Goal: Task Accomplishment & Management: Manage account settings

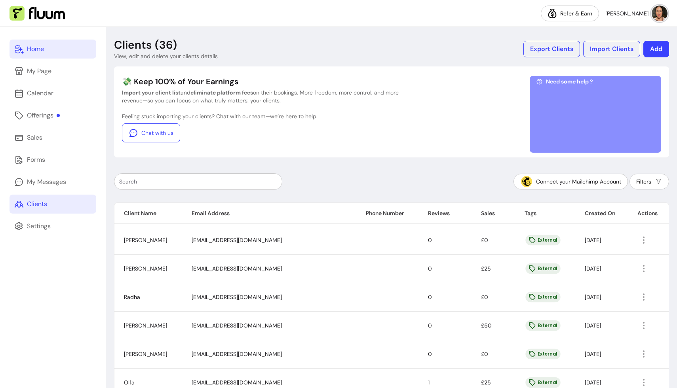
click at [36, 57] on link "Home" at bounding box center [52, 49] width 87 height 19
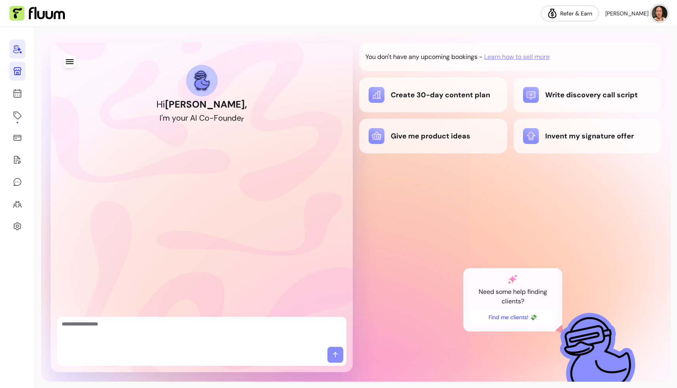
click at [19, 70] on icon at bounding box center [17, 71] width 8 height 8
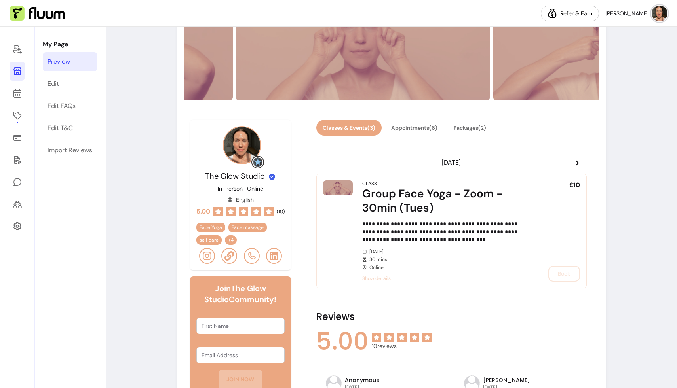
scroll to position [148, 0]
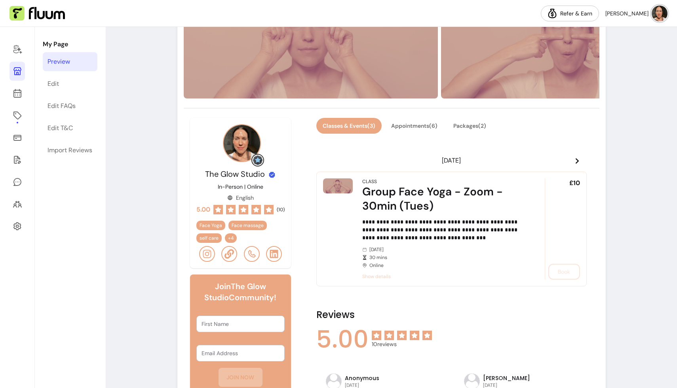
click at [577, 160] on icon at bounding box center [577, 161] width 3 height 6
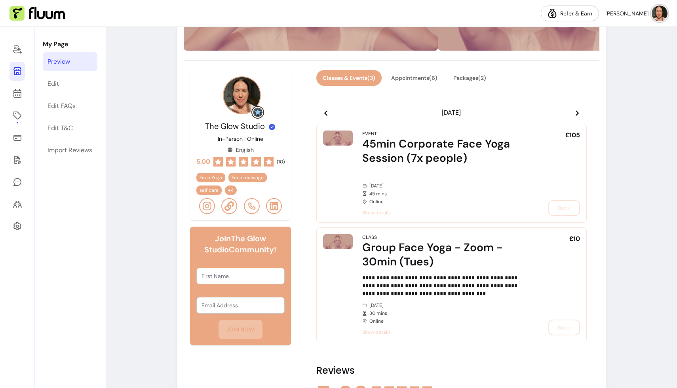
scroll to position [198, 0]
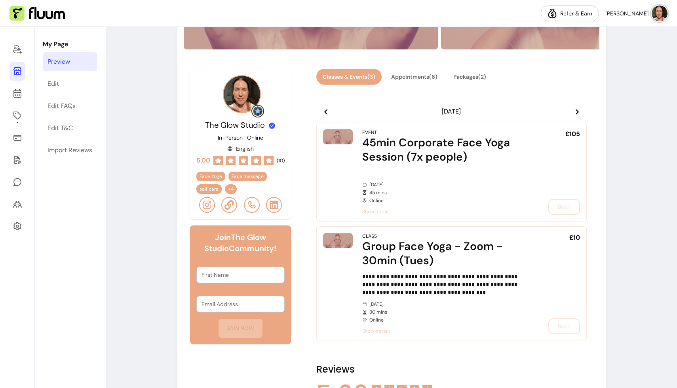
click at [325, 111] on icon at bounding box center [325, 112] width 3 height 6
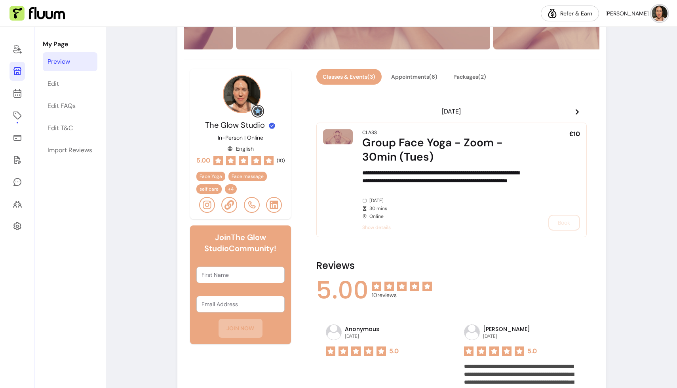
click at [579, 110] on icon at bounding box center [577, 112] width 6 height 6
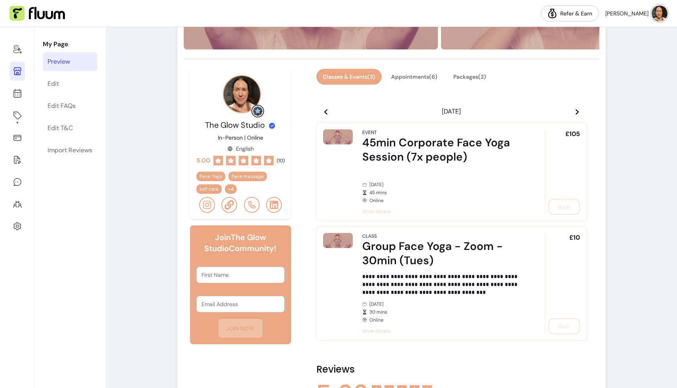
click at [577, 110] on icon at bounding box center [577, 112] width 3 height 6
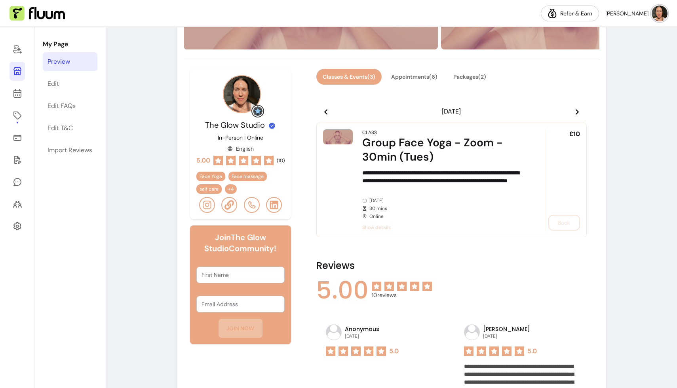
click at [577, 110] on icon at bounding box center [577, 112] width 3 height 6
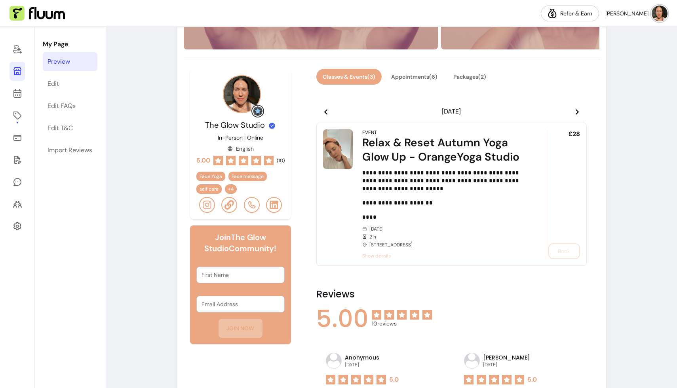
click at [577, 110] on icon at bounding box center [577, 112] width 3 height 6
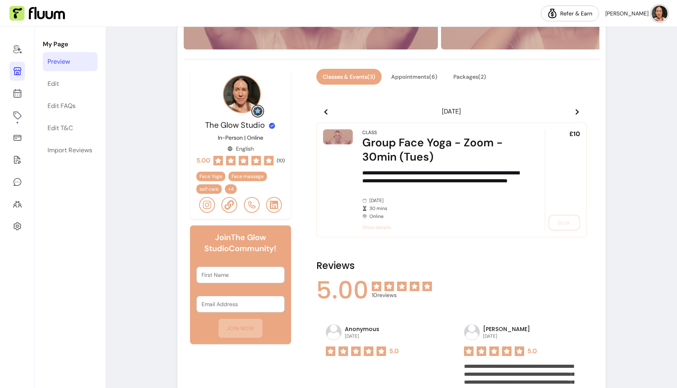
click at [577, 110] on icon at bounding box center [577, 112] width 3 height 6
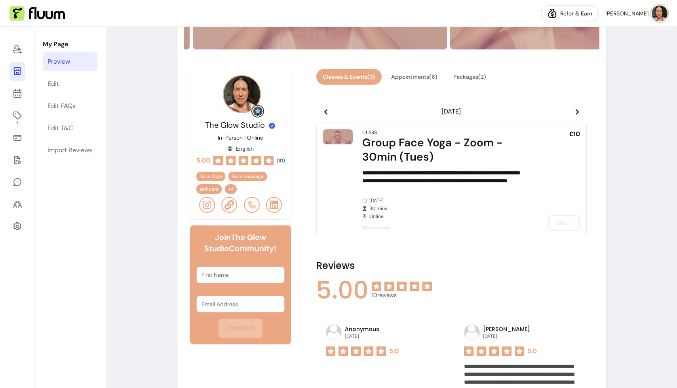
click at [577, 110] on icon at bounding box center [577, 112] width 3 height 6
click at [325, 109] on icon at bounding box center [326, 112] width 6 height 6
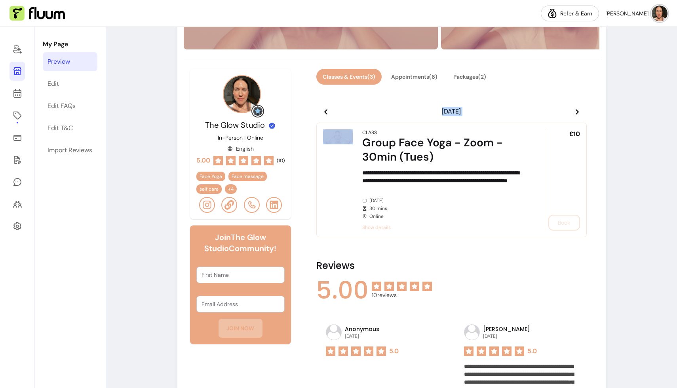
click at [325, 109] on icon at bounding box center [326, 112] width 6 height 6
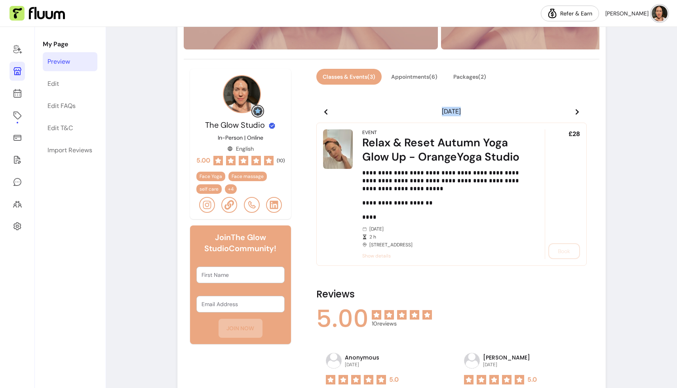
click at [325, 109] on icon at bounding box center [326, 112] width 6 height 6
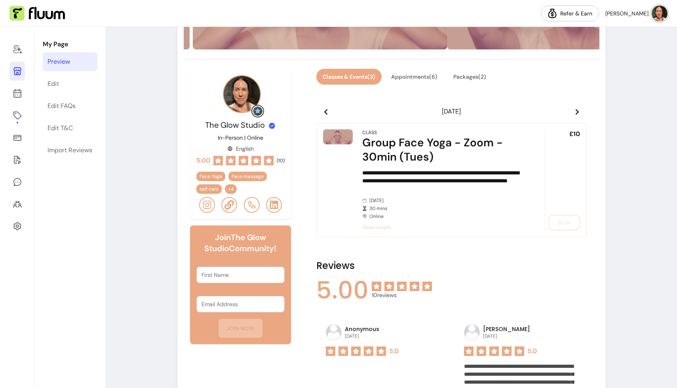
click at [325, 109] on icon at bounding box center [326, 112] width 6 height 6
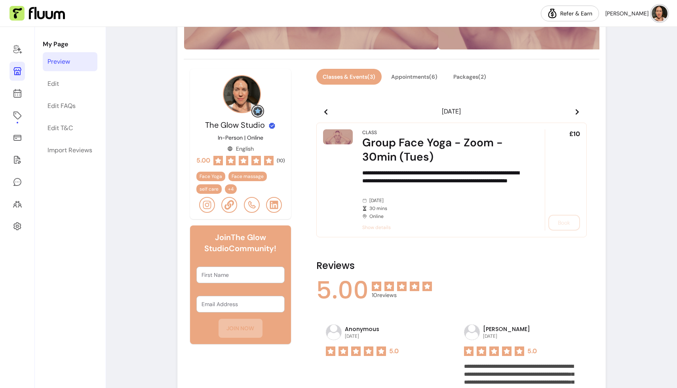
click at [325, 109] on icon at bounding box center [326, 112] width 6 height 6
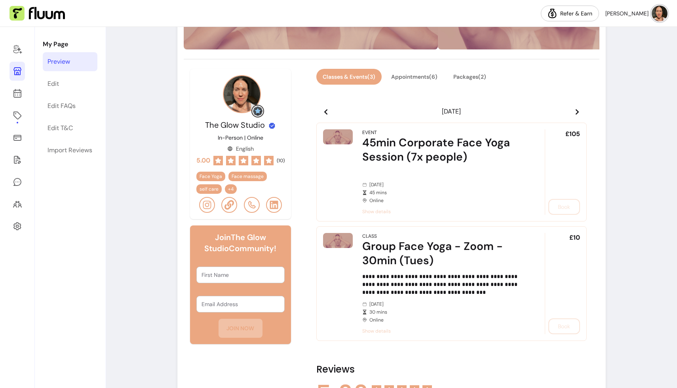
click at [325, 109] on icon at bounding box center [326, 112] width 6 height 6
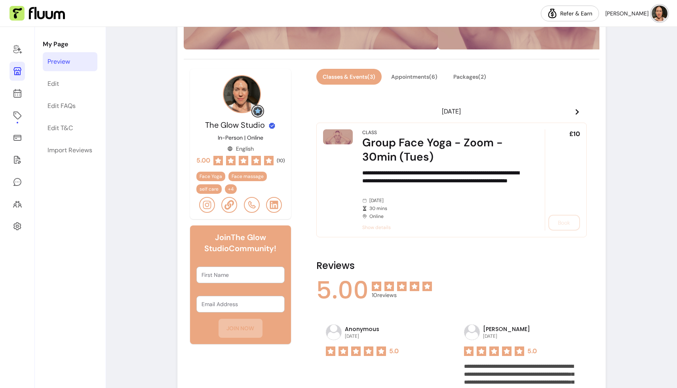
click at [577, 111] on icon at bounding box center [577, 112] width 3 height 6
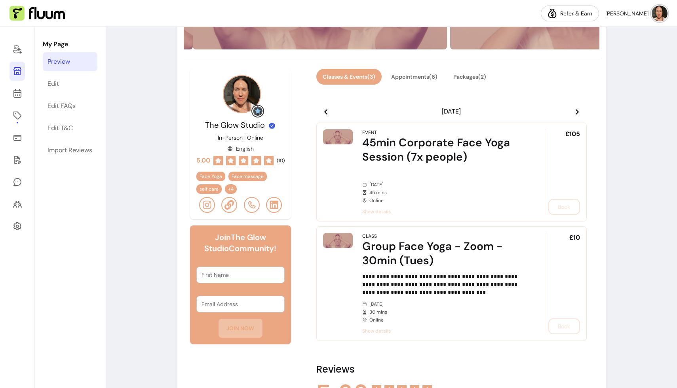
click at [324, 110] on icon at bounding box center [326, 112] width 6 height 6
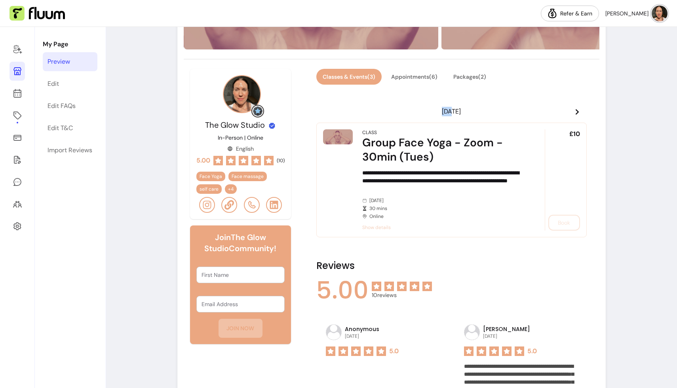
click at [324, 110] on icon at bounding box center [326, 112] width 6 height 6
click at [416, 78] on button "Appointments ( 6 )" at bounding box center [414, 77] width 59 height 16
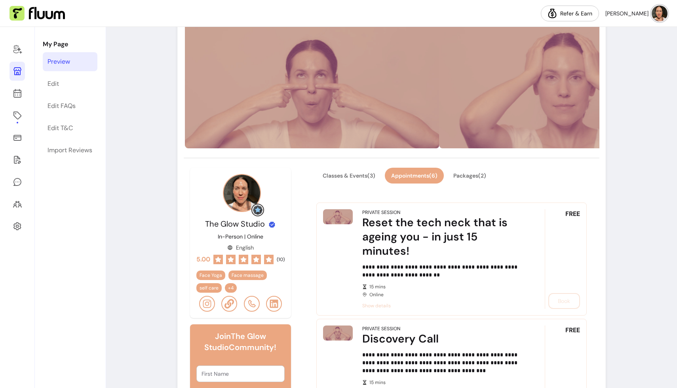
scroll to position [14, 0]
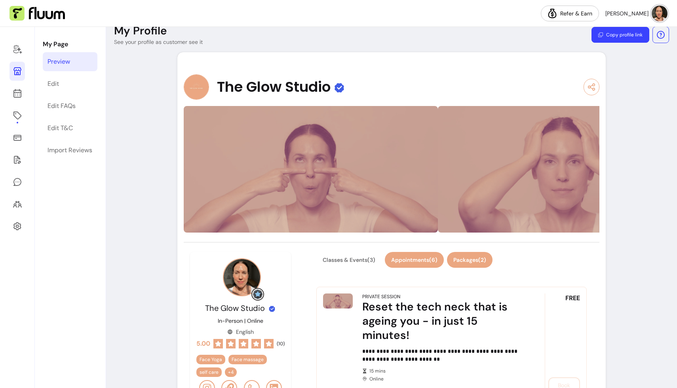
click at [461, 256] on button "Packages ( 2 )" at bounding box center [470, 260] width 46 height 16
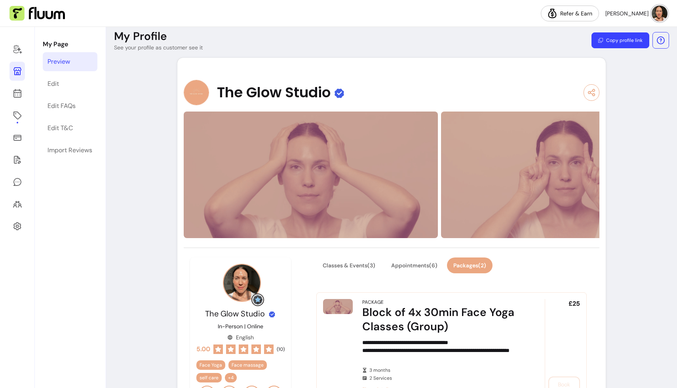
scroll to position [0, 0]
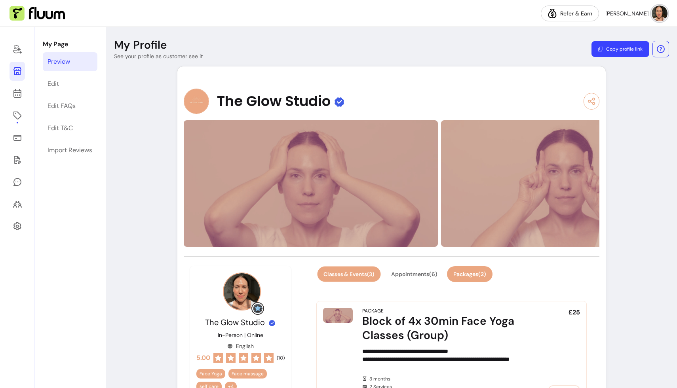
click at [334, 277] on button "Classes & Events ( 3 )" at bounding box center [348, 274] width 63 height 15
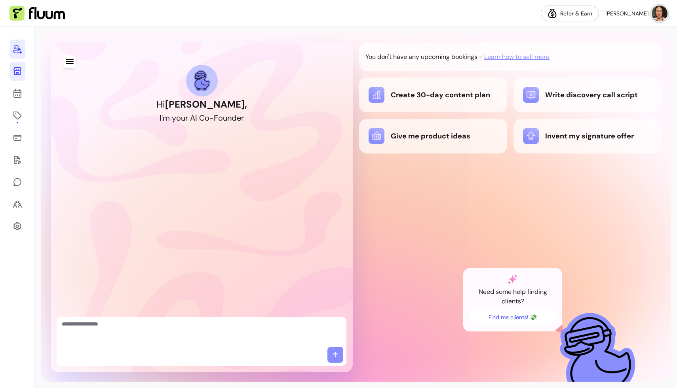
click at [16, 69] on icon at bounding box center [17, 71] width 8 height 8
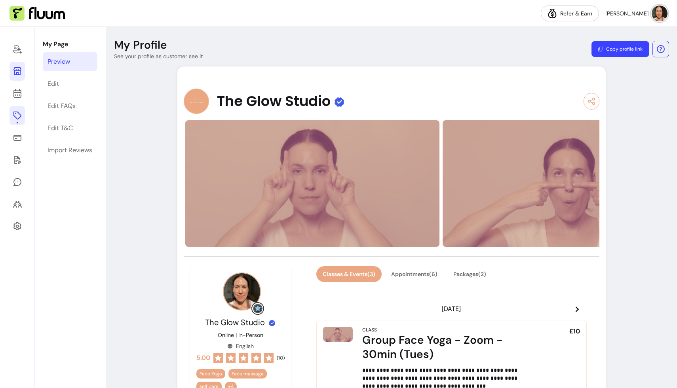
click at [17, 112] on icon at bounding box center [17, 116] width 8 height 8
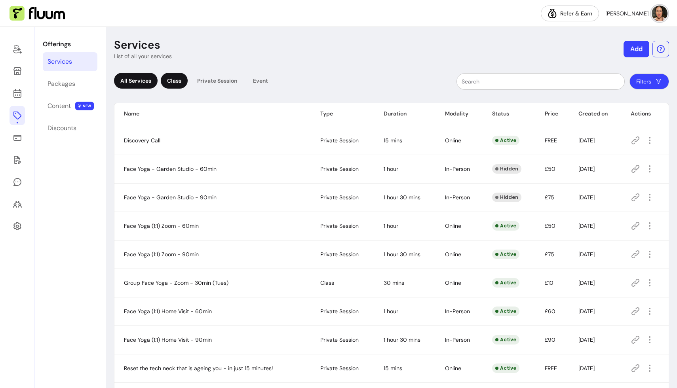
click at [179, 78] on div "Class" at bounding box center [174, 81] width 27 height 16
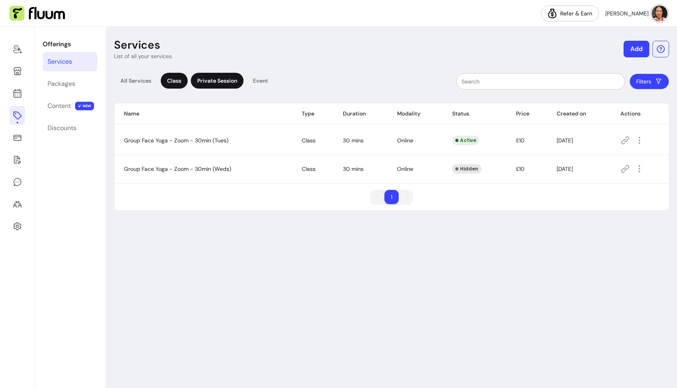
click at [214, 78] on div "Private Session" at bounding box center [217, 81] width 53 height 16
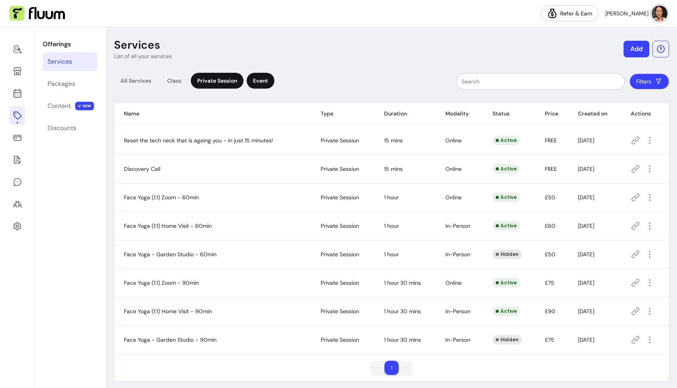
click at [259, 81] on div "Event" at bounding box center [261, 81] width 28 height 16
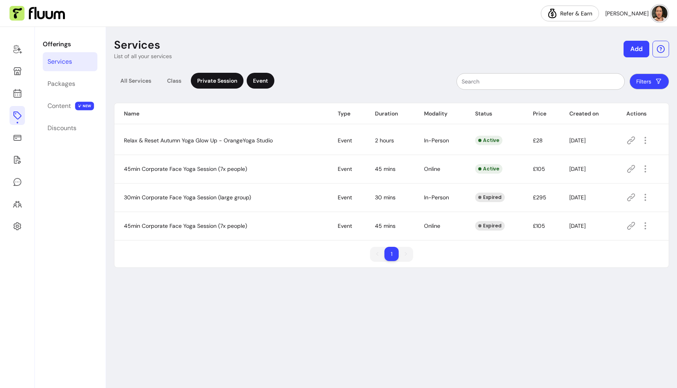
click at [224, 80] on div "Private Session" at bounding box center [217, 81] width 53 height 16
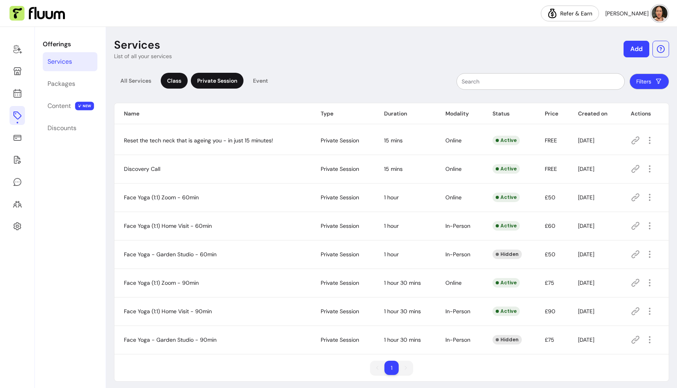
click at [175, 78] on div "Class" at bounding box center [174, 81] width 27 height 16
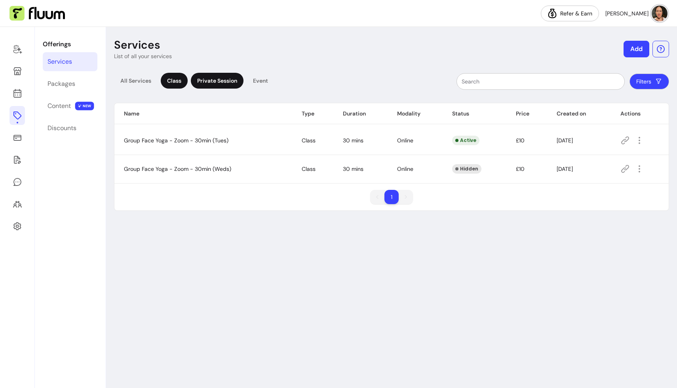
click at [213, 79] on div "Private Session" at bounding box center [217, 81] width 53 height 16
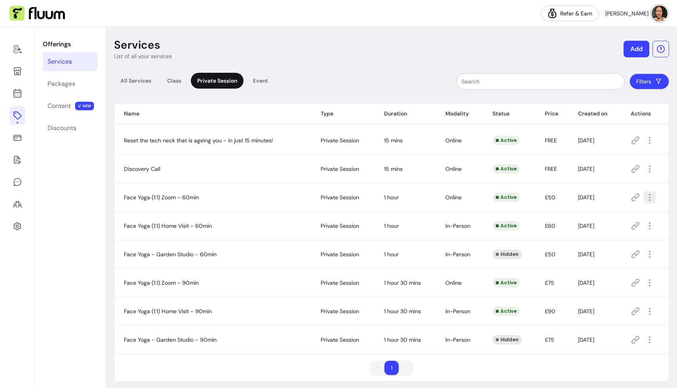
click at [307, 196] on icon "button" at bounding box center [649, 197] width 9 height 9
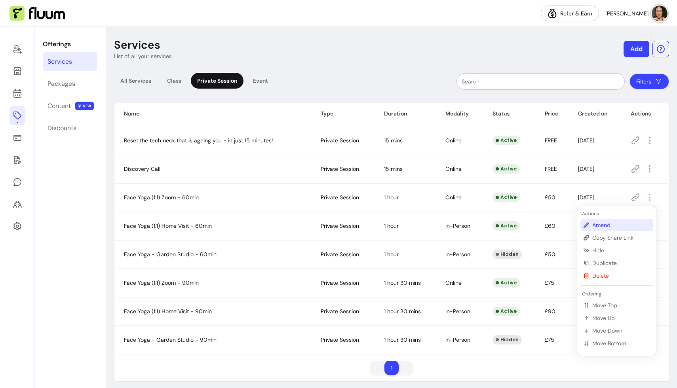
click at [307, 225] on span "Amend" at bounding box center [621, 225] width 58 height 8
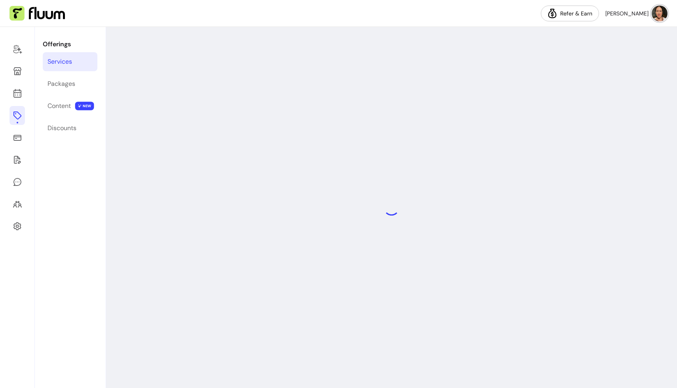
select select "**"
select select "***"
select select "******"
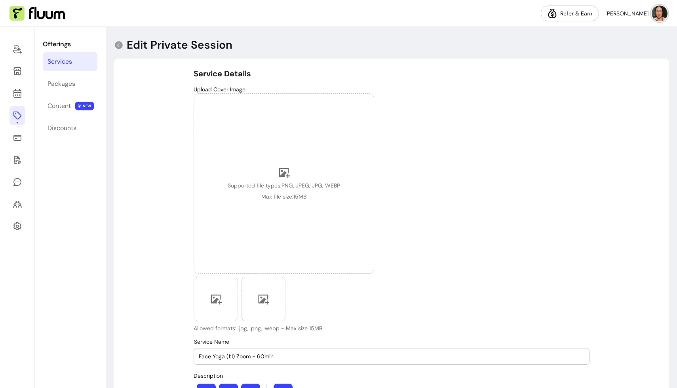
type input "**********"
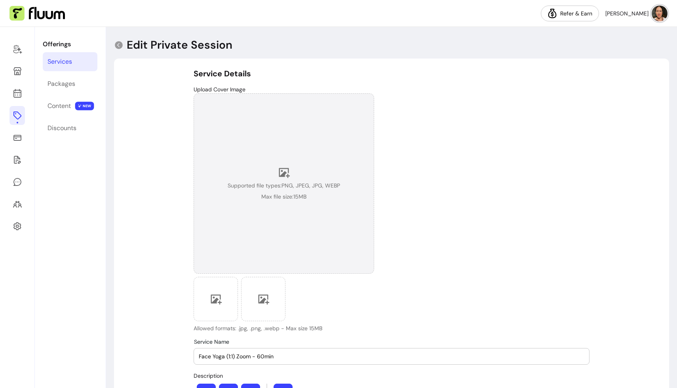
click at [294, 167] on div "Supported file types: PNG, JPEG, JPG, WEBP Max file size: 15 MB" at bounding box center [284, 184] width 112 height 34
